Goal: Task Accomplishment & Management: Use online tool/utility

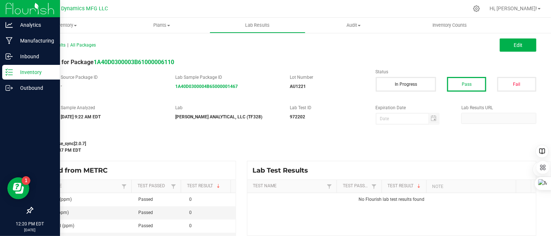
click at [8, 68] on icon at bounding box center [8, 71] width 7 height 7
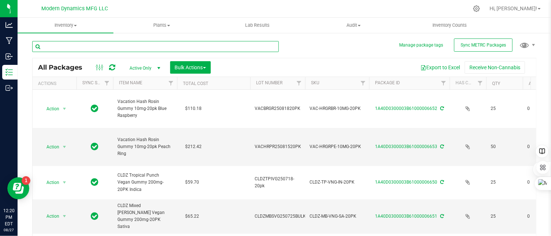
click at [171, 46] on input "text" at bounding box center [155, 46] width 247 height 11
type input "tiki fruit punch"
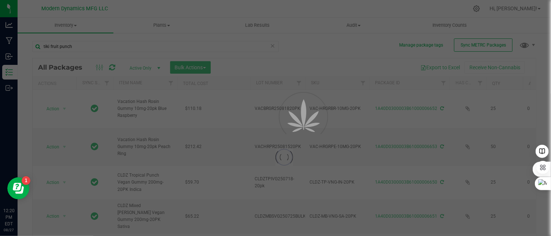
click at [159, 68] on div at bounding box center [275, 118] width 551 height 236
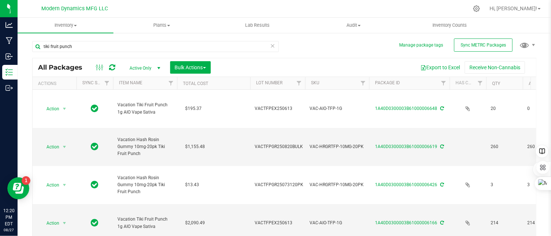
click at [159, 68] on span "select" at bounding box center [159, 68] width 6 height 6
click at [152, 109] on li "All" at bounding box center [143, 112] width 40 height 11
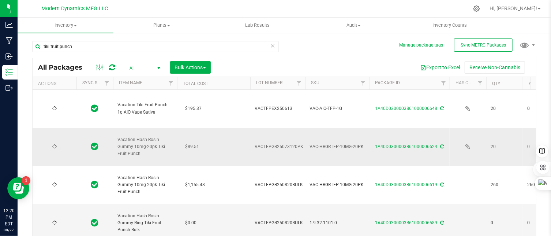
type input "[DATE]"
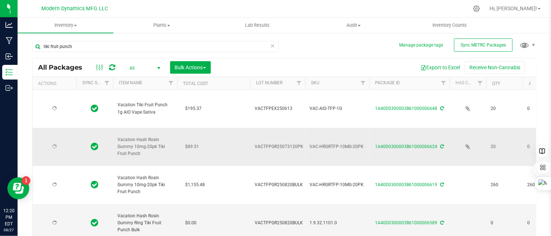
type input "[DATE]"
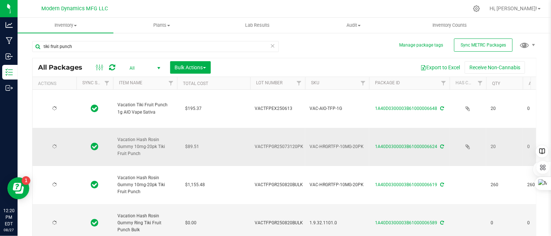
type input "[DATE]"
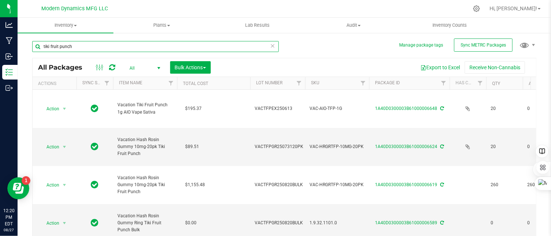
click at [90, 47] on input "tiki fruit punch" at bounding box center [155, 46] width 247 height 11
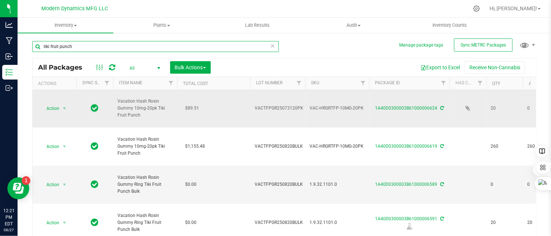
scroll to position [73, 0]
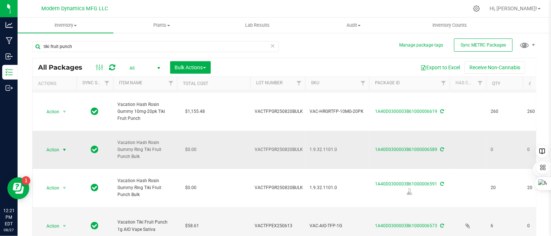
click at [62, 148] on span "select" at bounding box center [64, 150] width 6 height 6
click at [66, 202] on li "Print package label" at bounding box center [63, 209] width 46 height 20
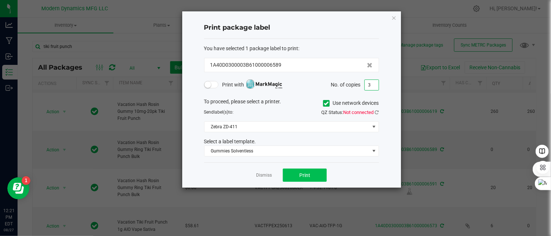
type input "3"
click at [306, 169] on button "Print" at bounding box center [305, 174] width 44 height 13
click at [394, 16] on icon "button" at bounding box center [393, 17] width 5 height 9
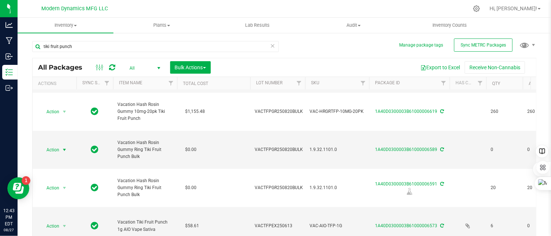
click at [383, 11] on div at bounding box center [299, 8] width 337 height 14
